Goal: Information Seeking & Learning: Learn about a topic

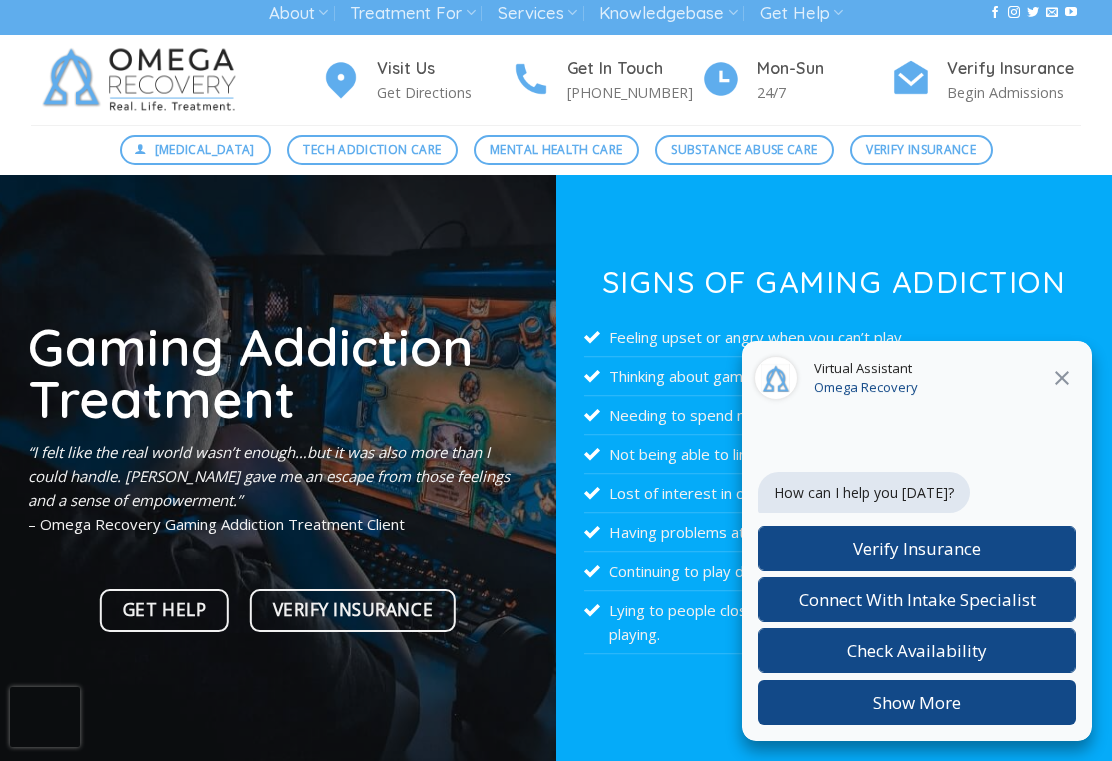
click at [1067, 390] on icon at bounding box center [1062, 378] width 24 height 24
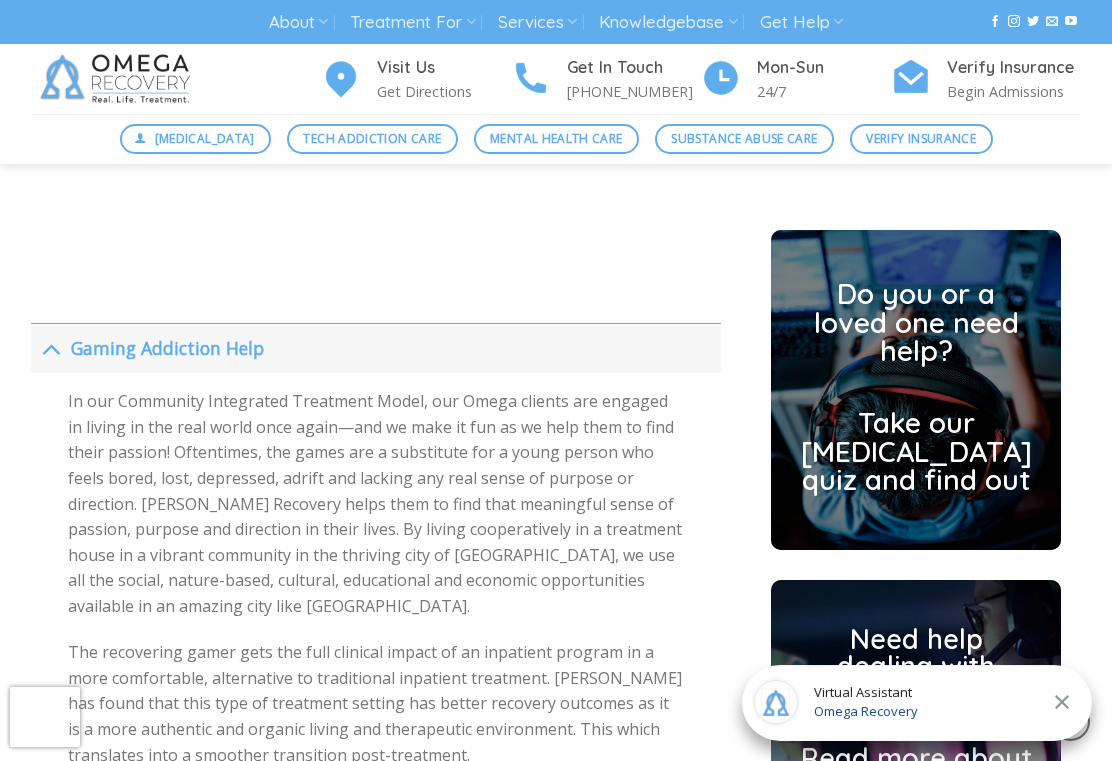
click at [66, 338] on button "Toggle" at bounding box center [50, 347] width 39 height 43
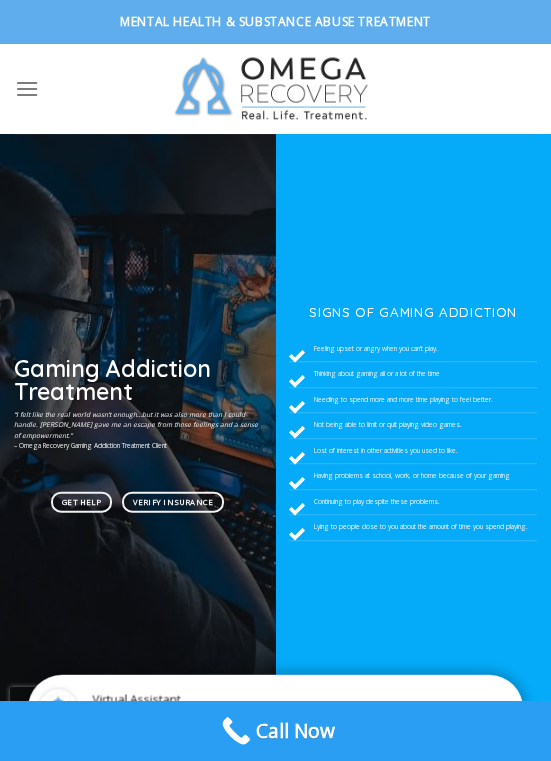
click at [24, 94] on icon "Menu" at bounding box center [27, 88] width 24 height 29
click at [28, 89] on icon "Menu" at bounding box center [27, 88] width 24 height 29
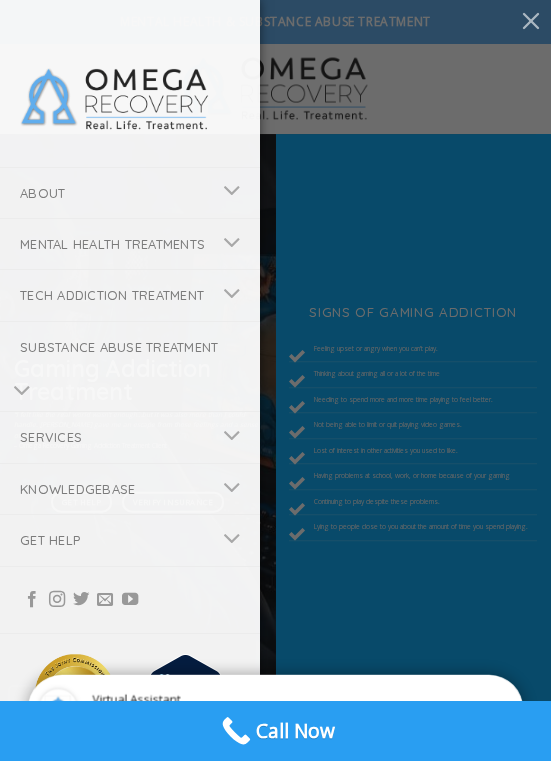
click at [217, 191] on button "Toggle" at bounding box center [232, 192] width 45 height 39
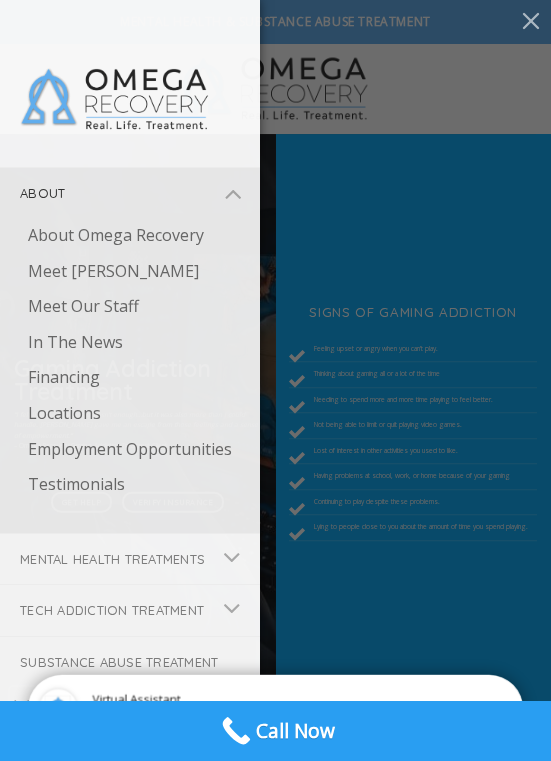
click at [210, 247] on link "About Omega Recovery" at bounding box center [134, 236] width 252 height 36
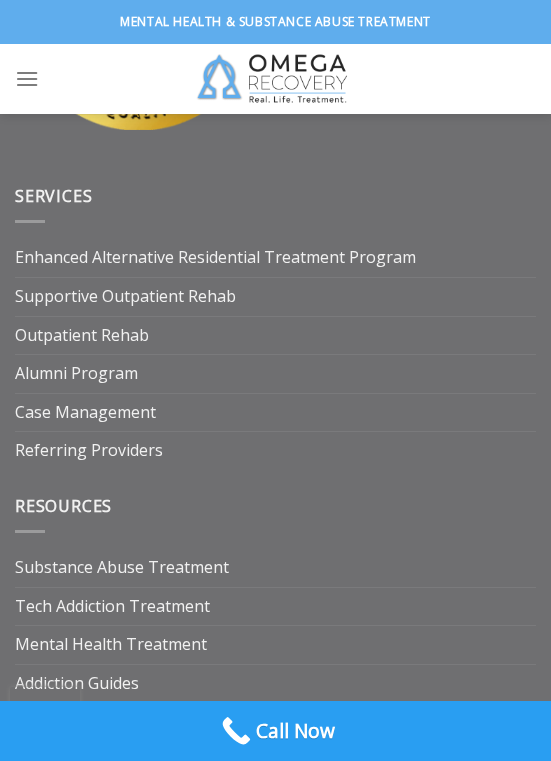
scroll to position [5451, 0]
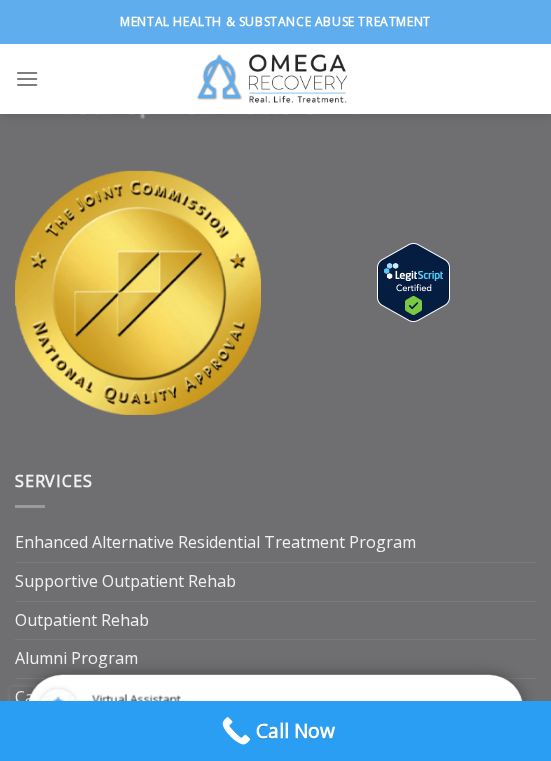
click at [57, 82] on ul at bounding box center [73, 78] width 116 height 49
click at [37, 93] on icon "Menu" at bounding box center [27, 78] width 24 height 29
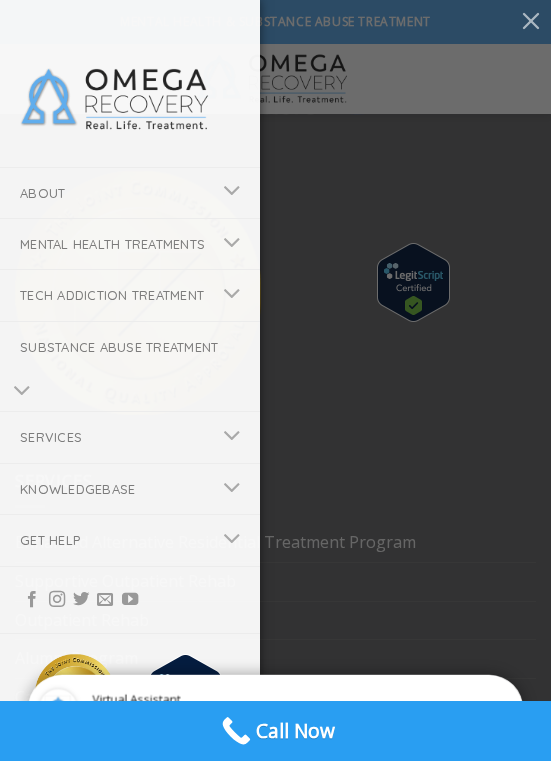
scroll to position [0, 0]
click at [213, 315] on button "Toggle" at bounding box center [232, 295] width 45 height 39
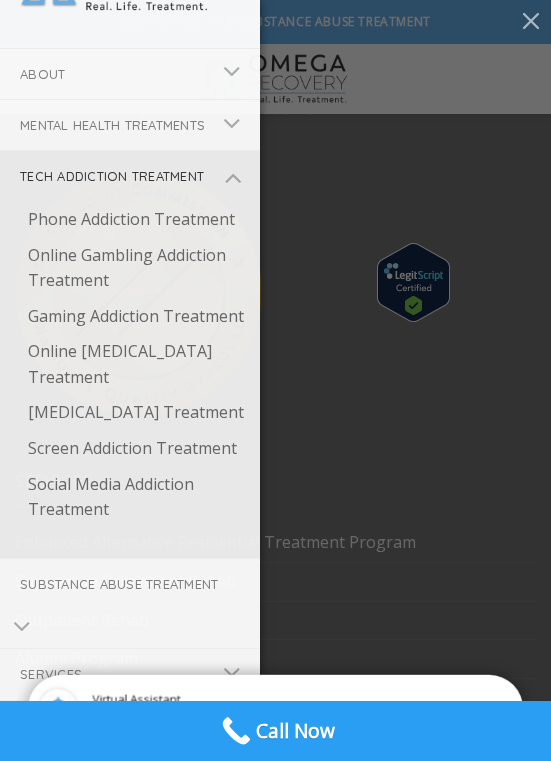
scroll to position [119, 0]
click at [231, 195] on icon "Toggle" at bounding box center [232, 178] width 18 height 34
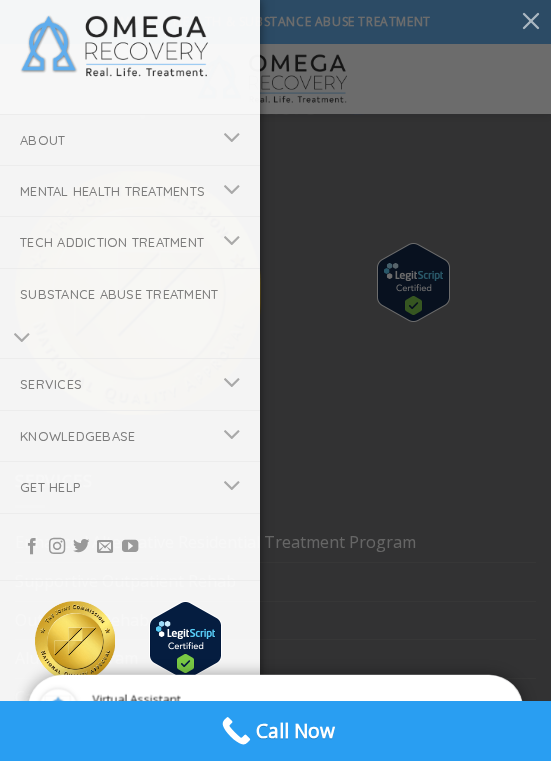
click at [210, 178] on link "Mental Health Treatments" at bounding box center [105, 191] width 210 height 50
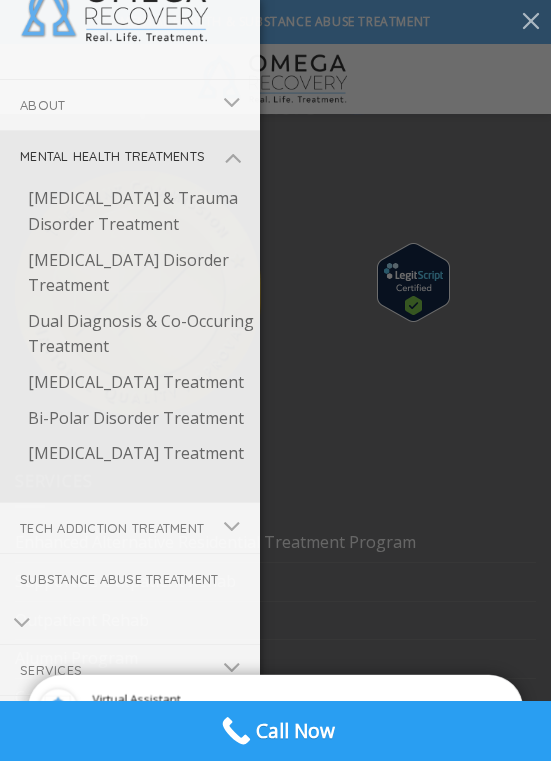
click at [210, 169] on link "Mental Health Treatments" at bounding box center [105, 156] width 210 height 50
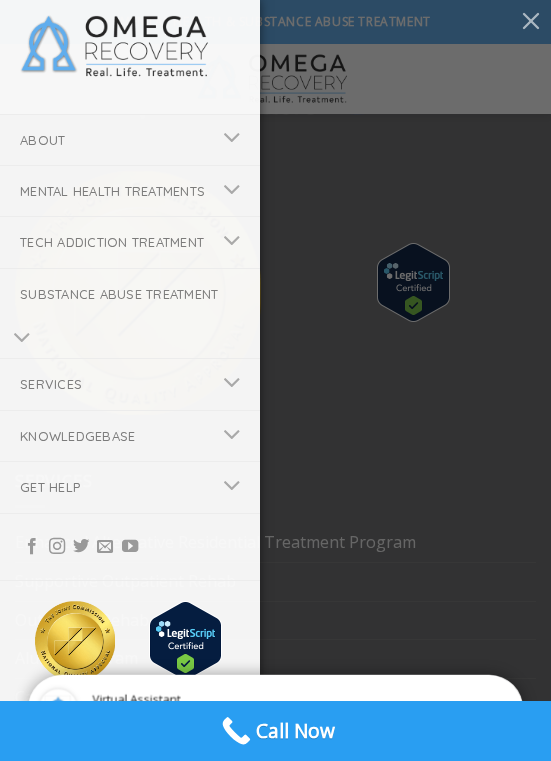
click at [205, 125] on link "About" at bounding box center [105, 140] width 210 height 50
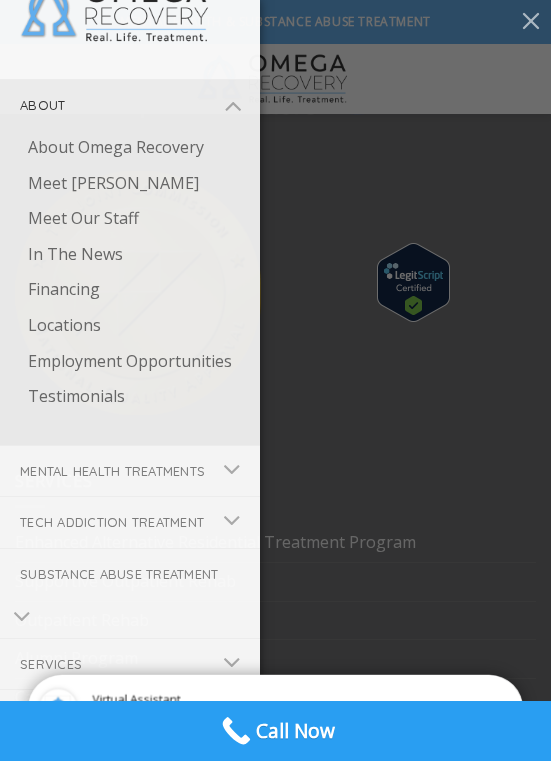
click at [106, 396] on link "Testimonials" at bounding box center [134, 397] width 252 height 36
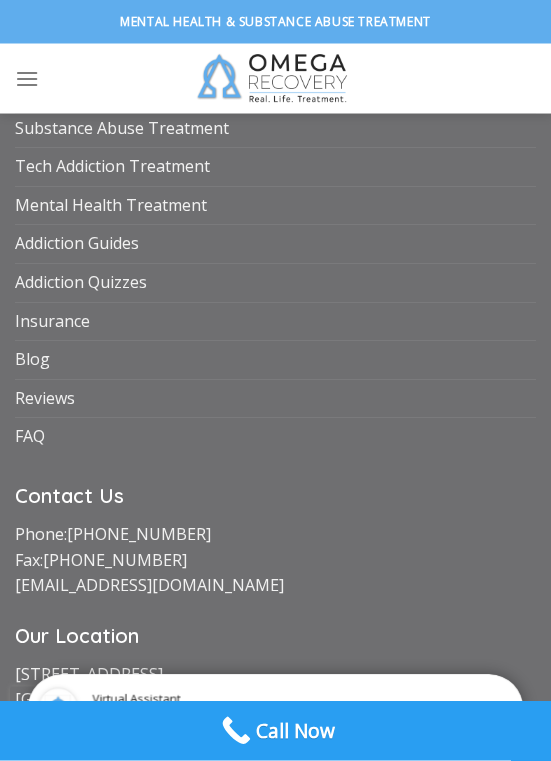
scroll to position [2784, 0]
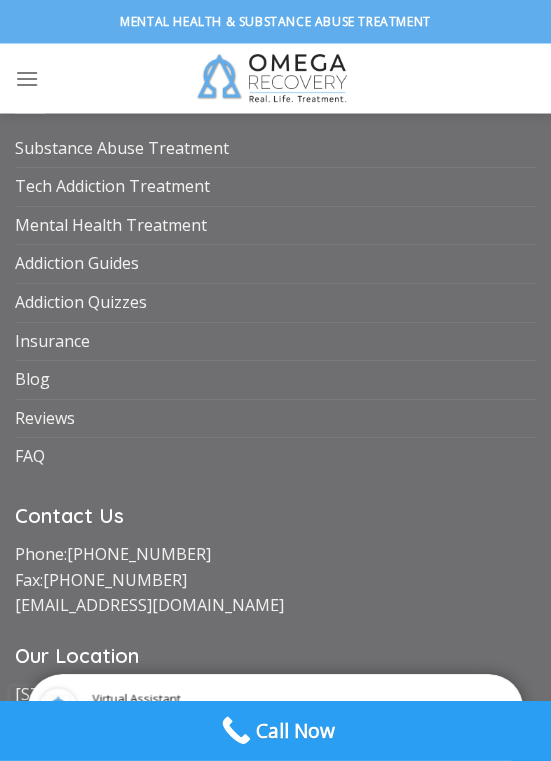
click at [52, 91] on ul at bounding box center [73, 78] width 116 height 49
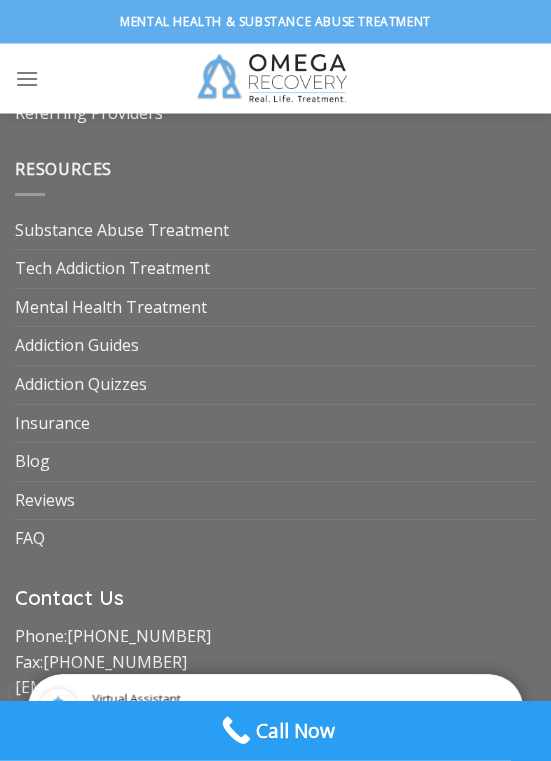
scroll to position [2694, 0]
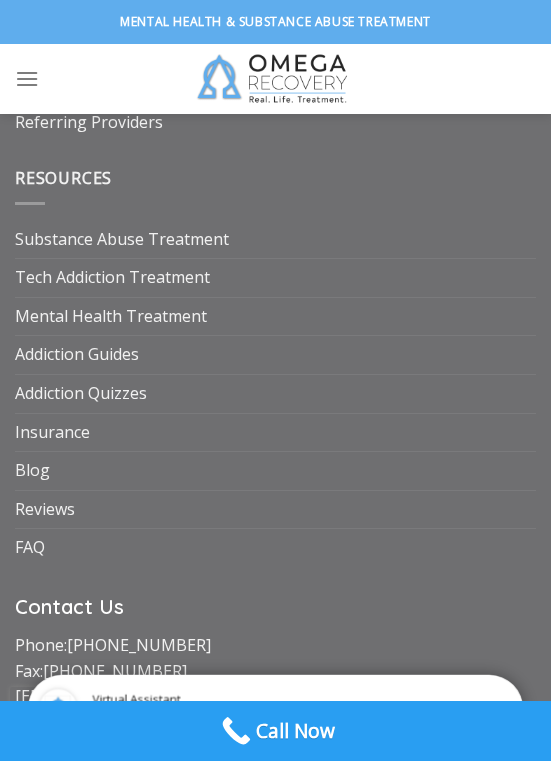
click at [217, 223] on link "Substance Abuse Treatment" at bounding box center [122, 240] width 214 height 38
click at [212, 224] on link "Substance Abuse Treatment" at bounding box center [122, 240] width 214 height 38
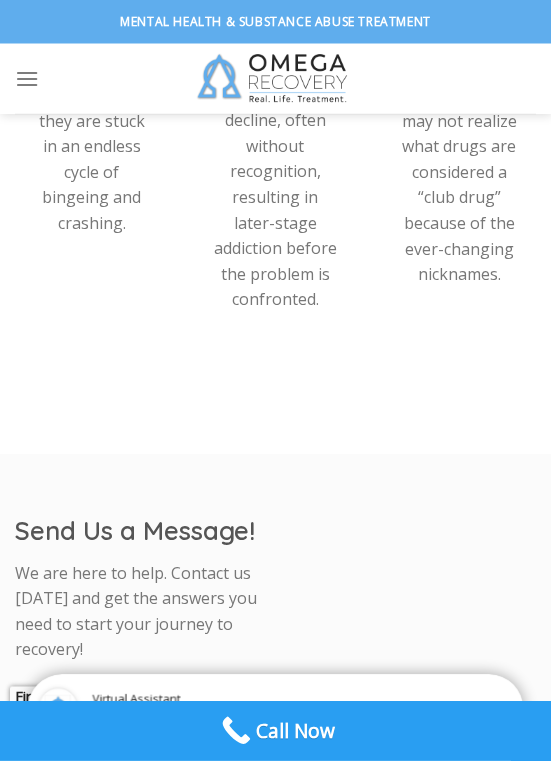
scroll to position [1911, 0]
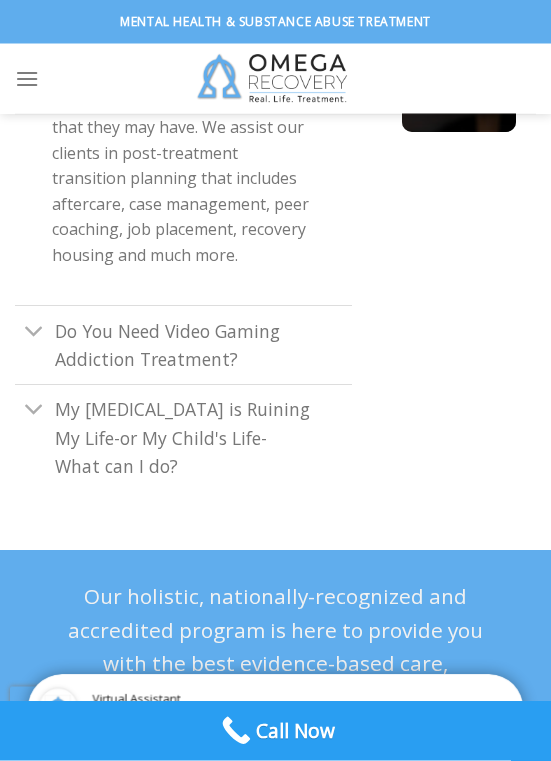
scroll to position [8226, 0]
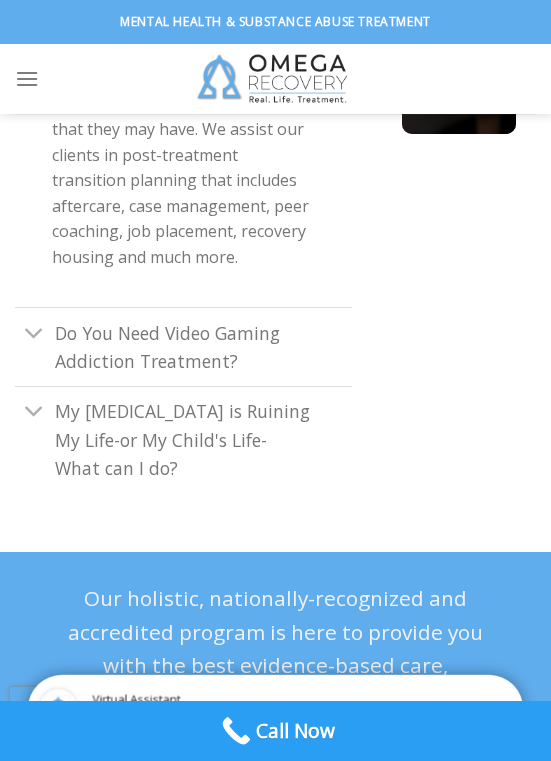
click at [70, 321] on span "Do You Need Video Gaming Addiction Treatment?" at bounding box center [167, 347] width 225 height 52
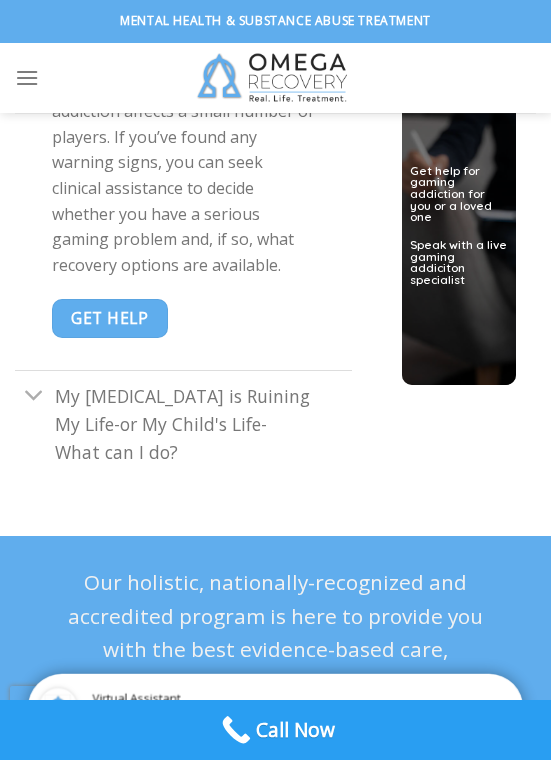
click at [180, 465] on span "My [MEDICAL_DATA] is Ruining My Life-or My Child's Life-What can I do?" at bounding box center [182, 425] width 255 height 80
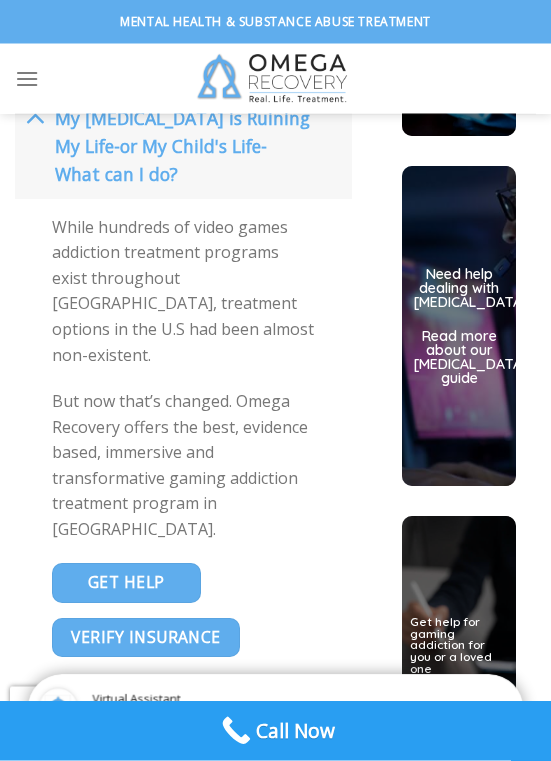
scroll to position [7160, 0]
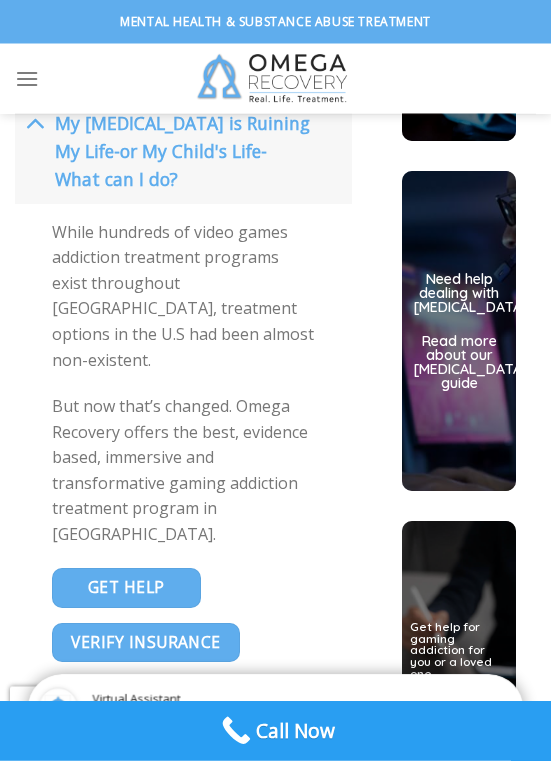
click at [63, 192] on span "My [MEDICAL_DATA] is Ruining My Life-or My Child's Life-What can I do?" at bounding box center [182, 152] width 255 height 80
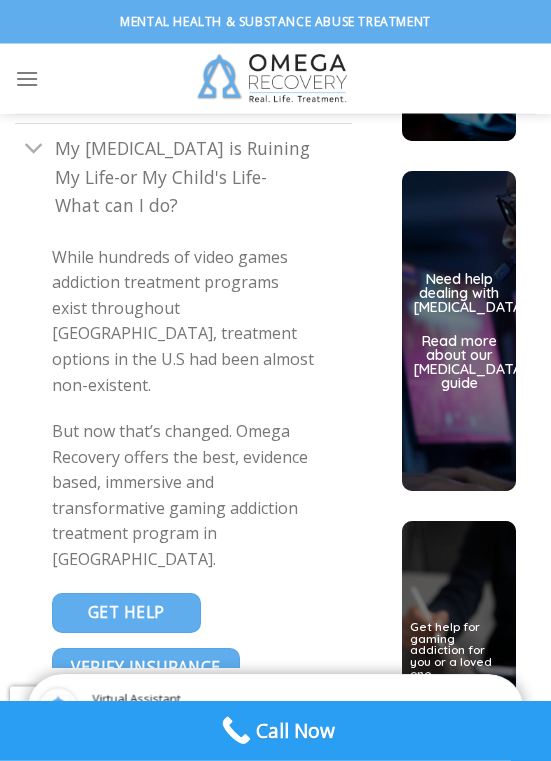
scroll to position [7161, 0]
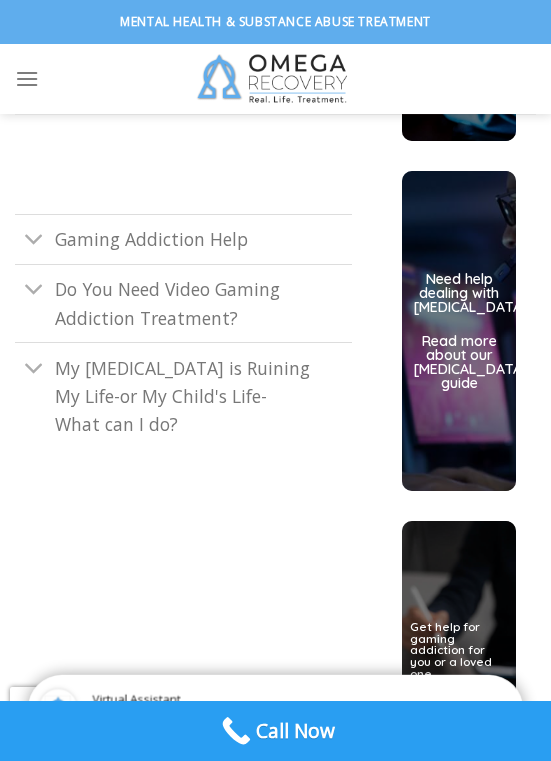
click at [52, 313] on button "Toggle" at bounding box center [34, 291] width 39 height 43
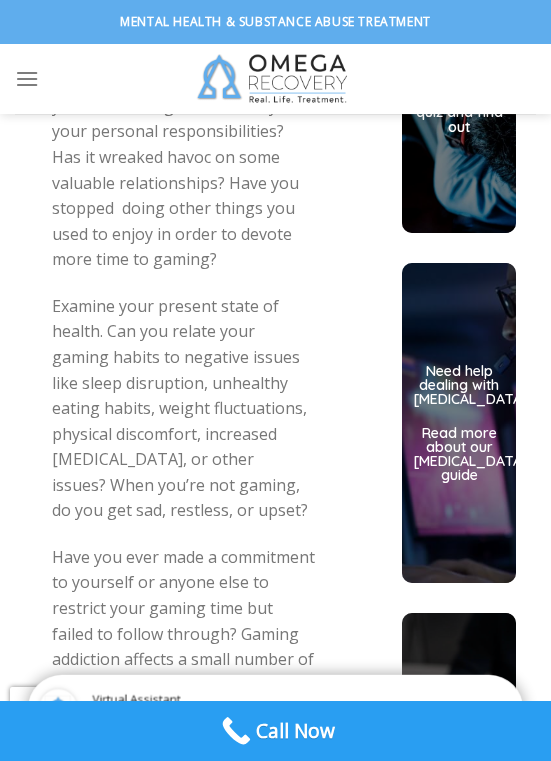
click at [79, 176] on p "Examine the warning signs mentioned above and decide how many of them relate to…" at bounding box center [184, 119] width 264 height 307
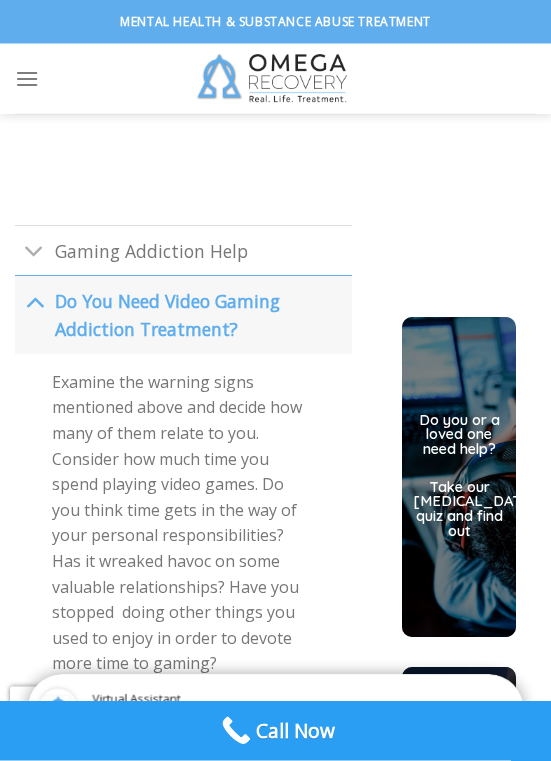
click at [81, 330] on span "Do You Need Video Gaming Addiction Treatment?" at bounding box center [167, 316] width 225 height 52
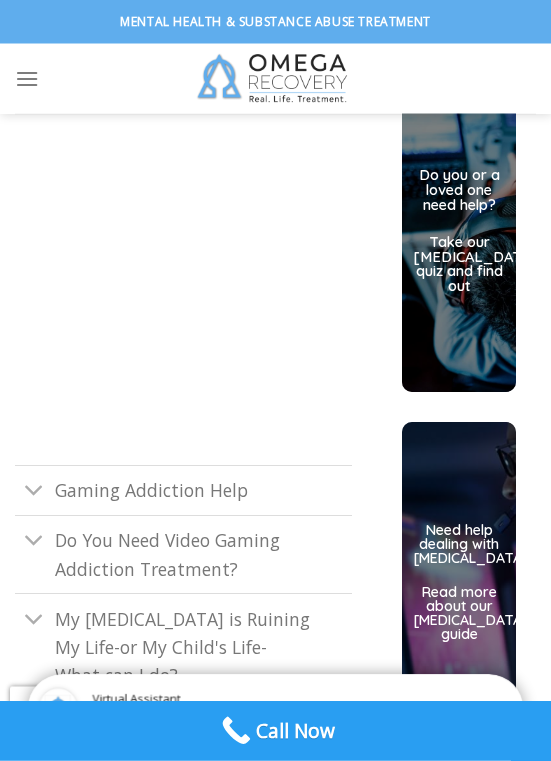
click at [129, 503] on span "Gaming Addiction Help" at bounding box center [151, 491] width 193 height 24
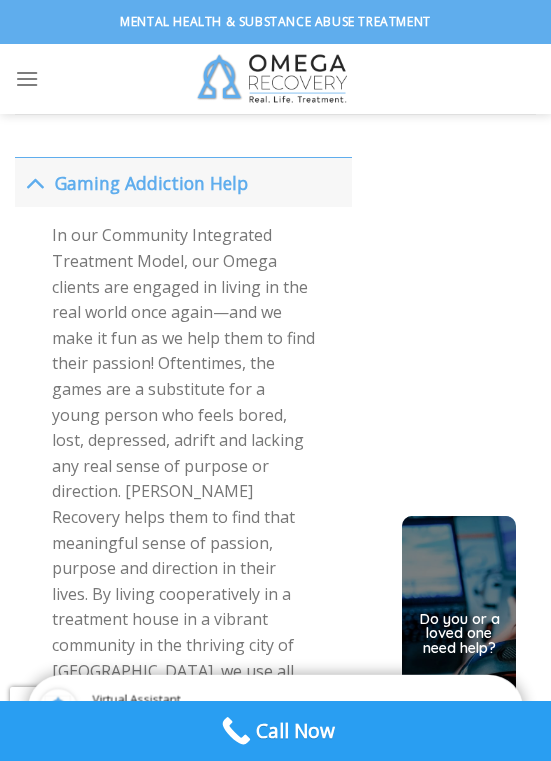
scroll to position [6828, 0]
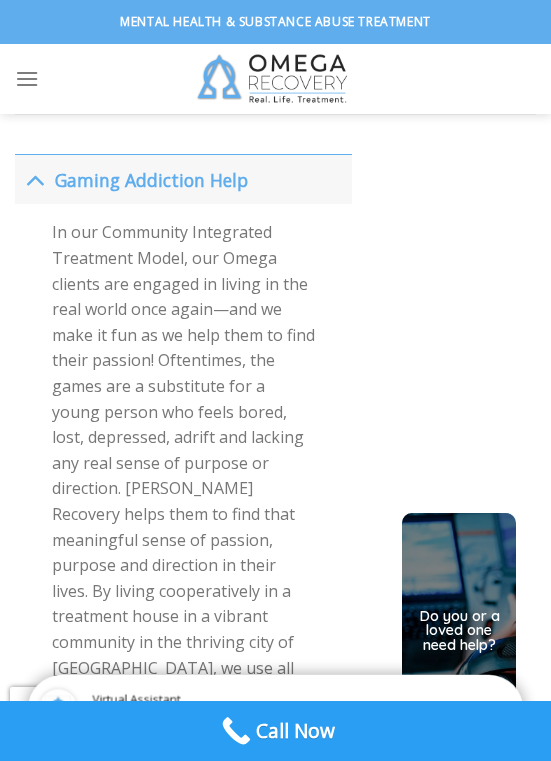
click at [82, 192] on span "Gaming Addiction Help" at bounding box center [151, 180] width 193 height 24
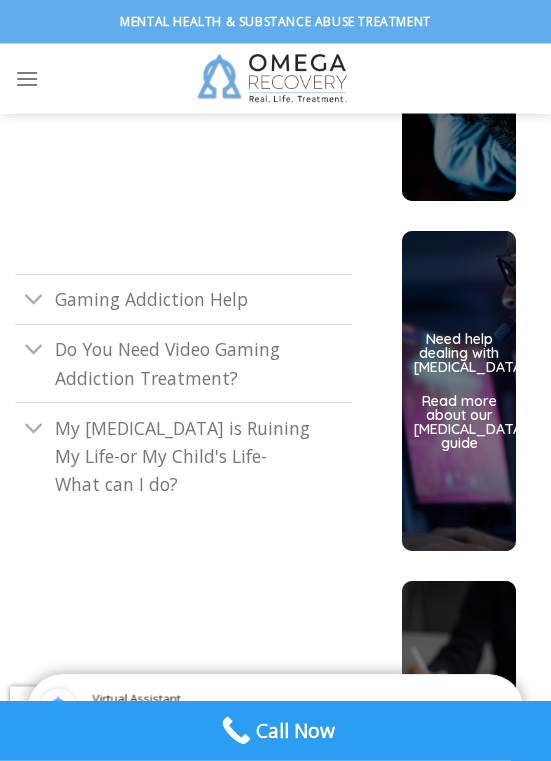
scroll to position [7102, 0]
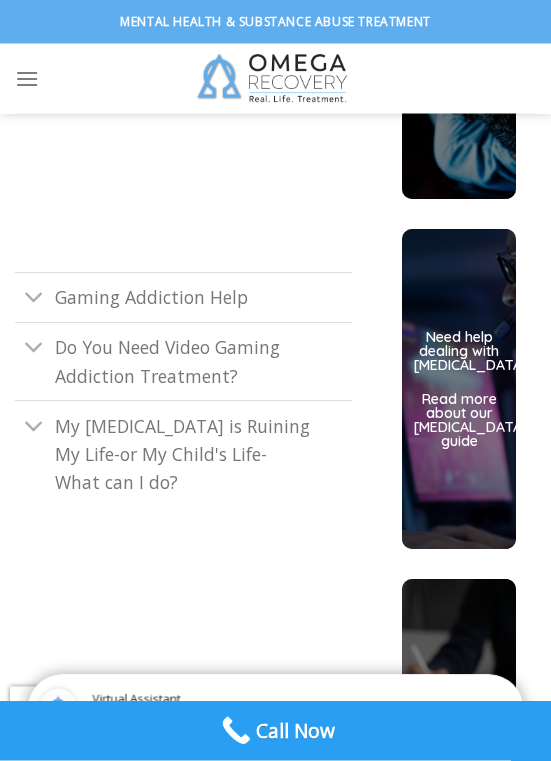
click at [288, 323] on link "Gaming Addiction Help" at bounding box center [183, 298] width 337 height 50
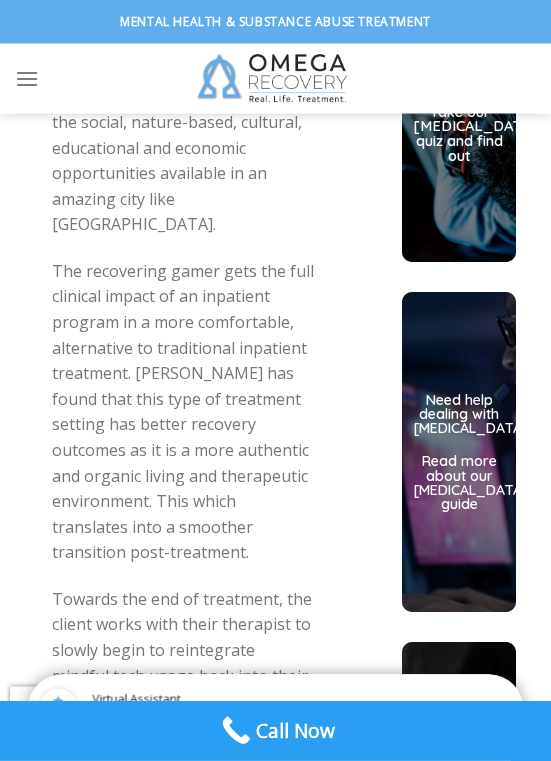
scroll to position [7440, 0]
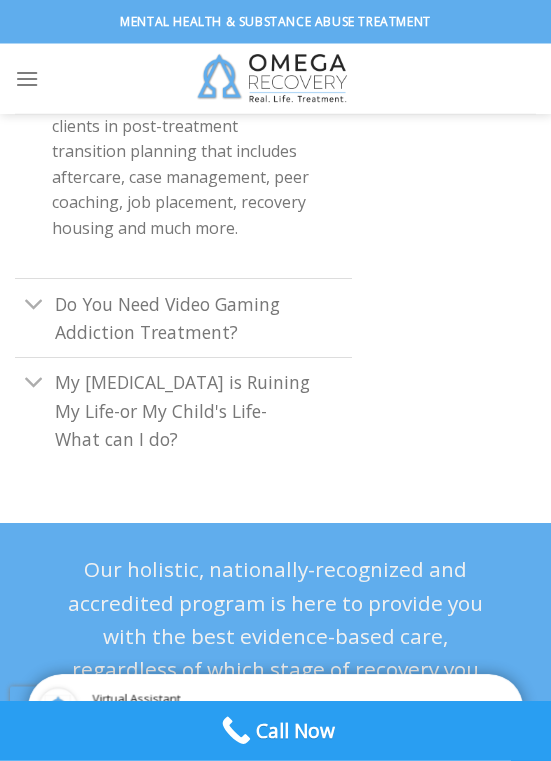
click at [264, 279] on link "Do You Need Video Gaming Addiction Treatment?" at bounding box center [183, 318] width 337 height 78
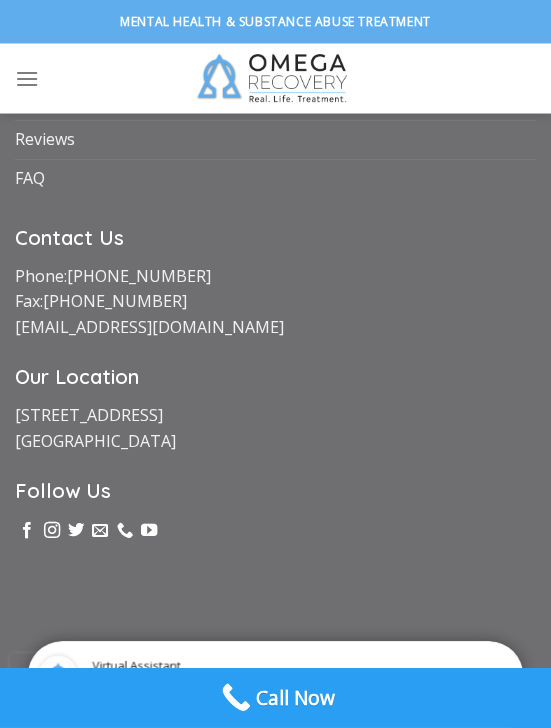
scroll to position [11524, 0]
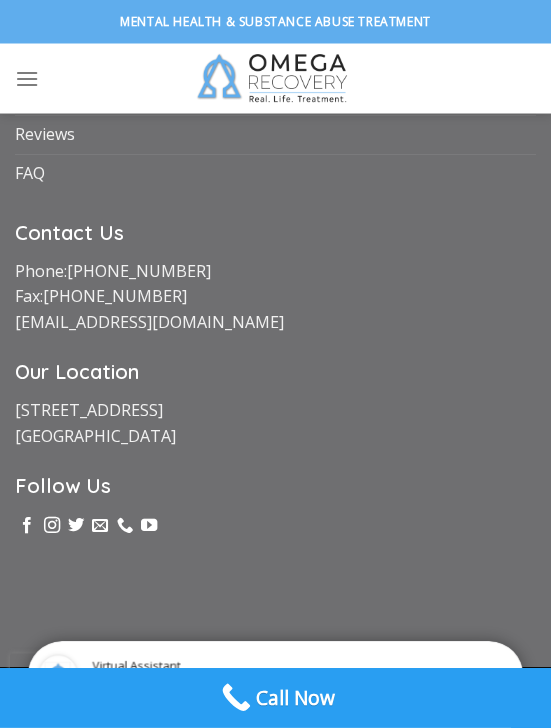
click at [433, 155] on li "FAQ" at bounding box center [275, 174] width 521 height 39
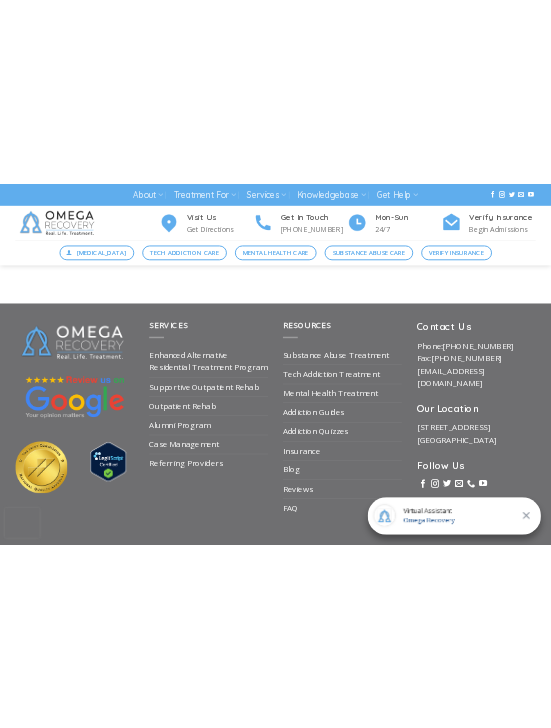
scroll to position [11590, 0]
